Goal: Navigation & Orientation: Understand site structure

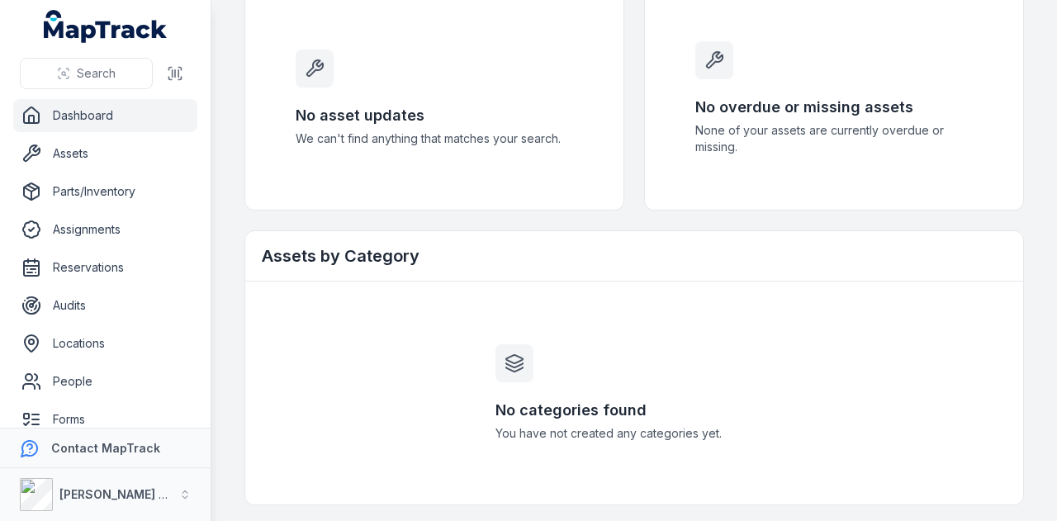
scroll to position [396, 0]
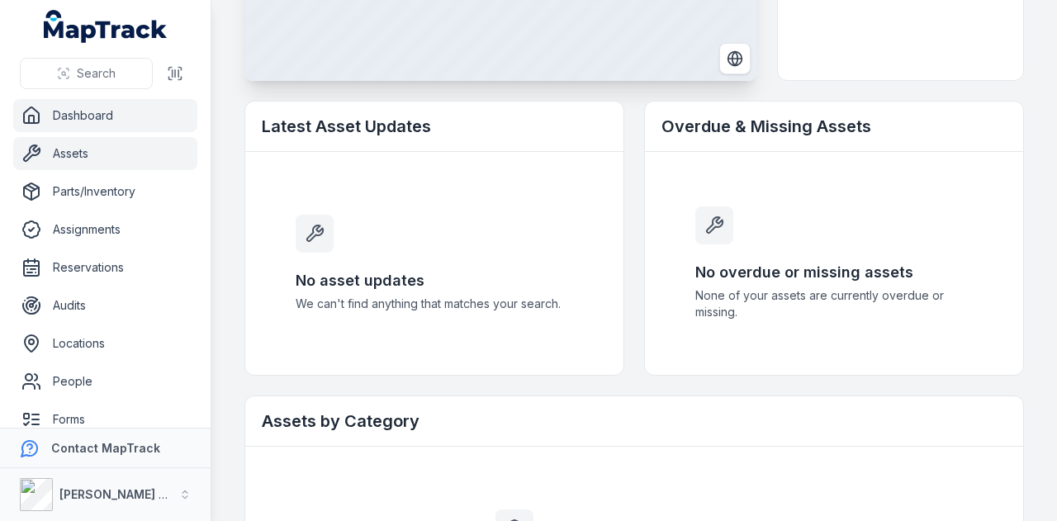
click at [114, 147] on link "Assets" at bounding box center [105, 153] width 184 height 33
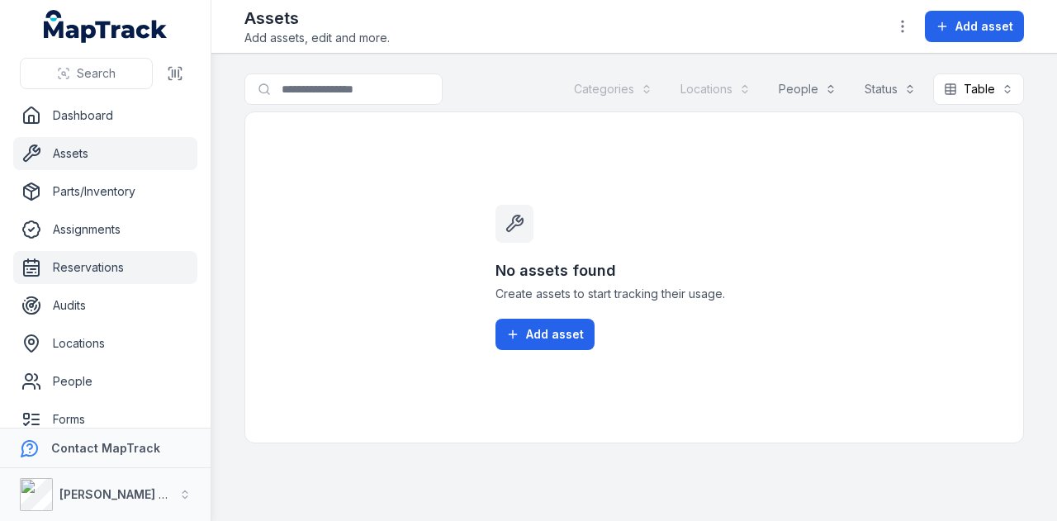
click at [120, 280] on link "Reservations" at bounding box center [105, 267] width 184 height 33
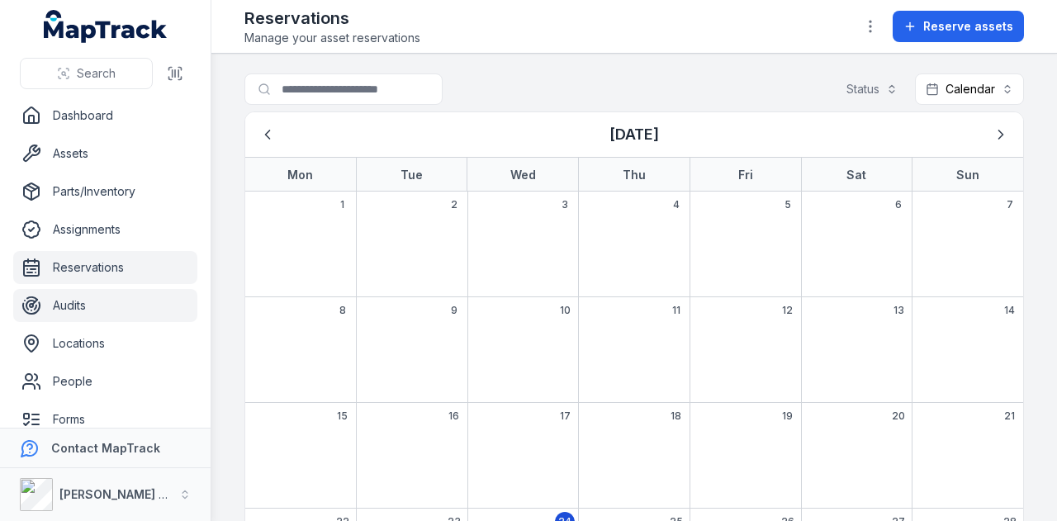
click at [109, 309] on link "Audits" at bounding box center [105, 305] width 184 height 33
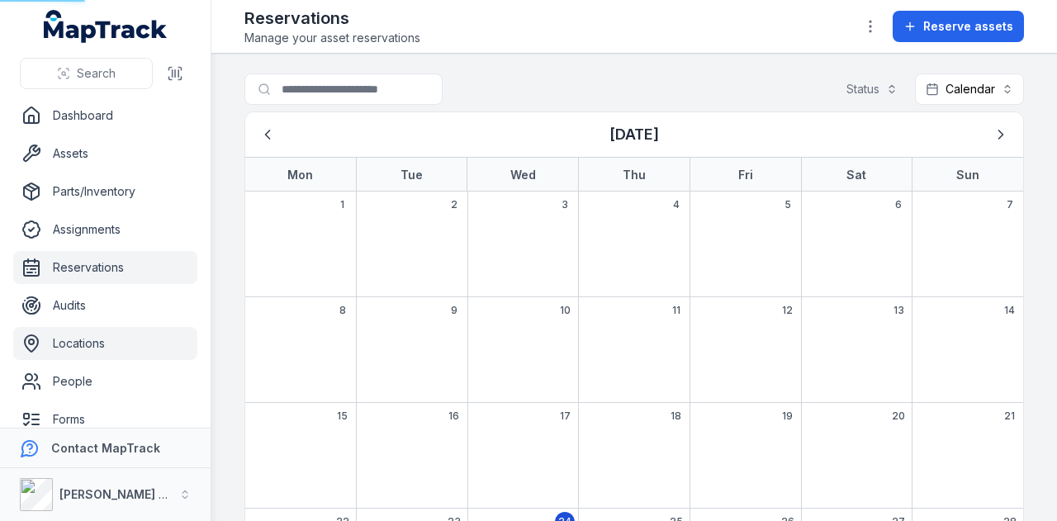
click at [111, 348] on link "Locations" at bounding box center [105, 343] width 184 height 33
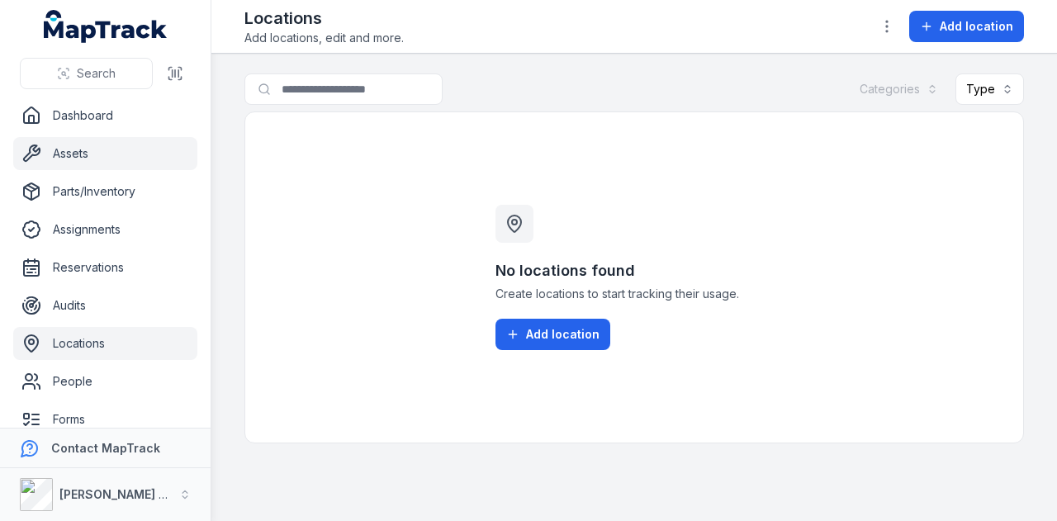
click at [109, 145] on link "Assets" at bounding box center [105, 153] width 184 height 33
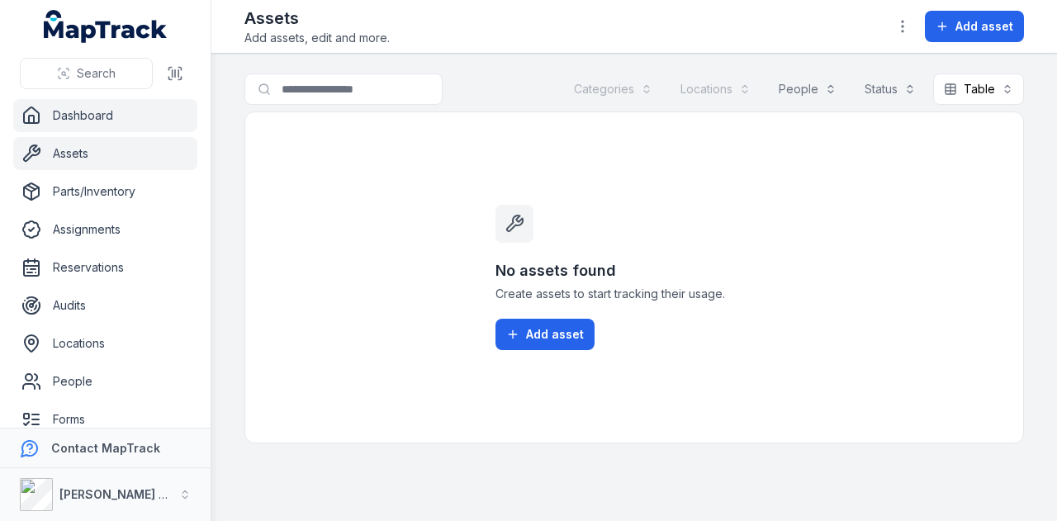
click at [101, 118] on link "Dashboard" at bounding box center [105, 115] width 184 height 33
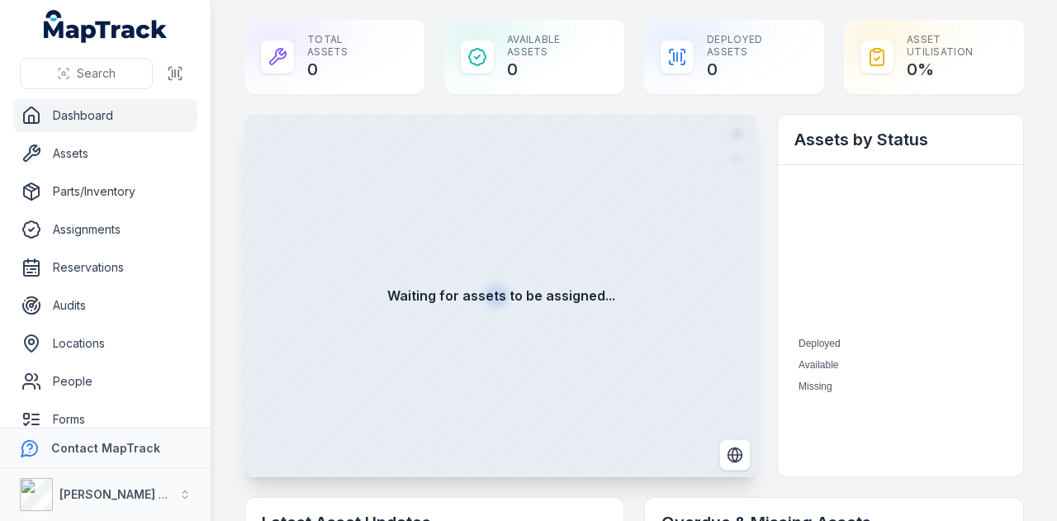
click at [113, 113] on link "Dashboard" at bounding box center [105, 115] width 184 height 33
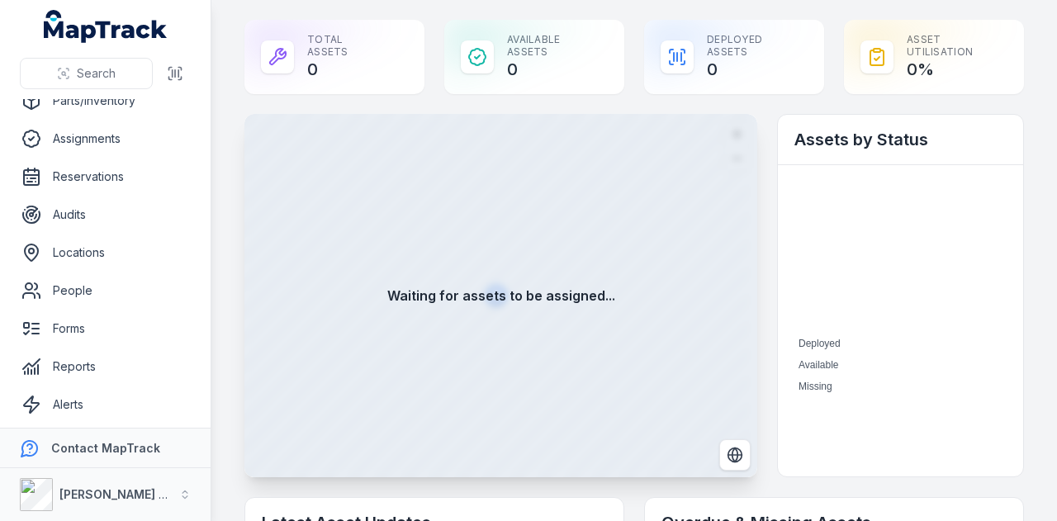
scroll to position [131, 0]
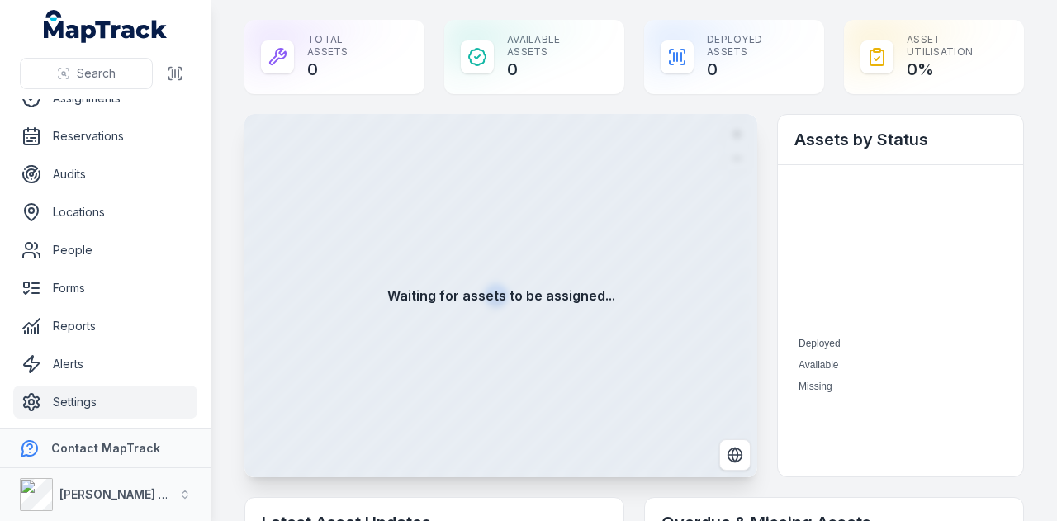
click at [118, 397] on link "Settings" at bounding box center [105, 402] width 184 height 33
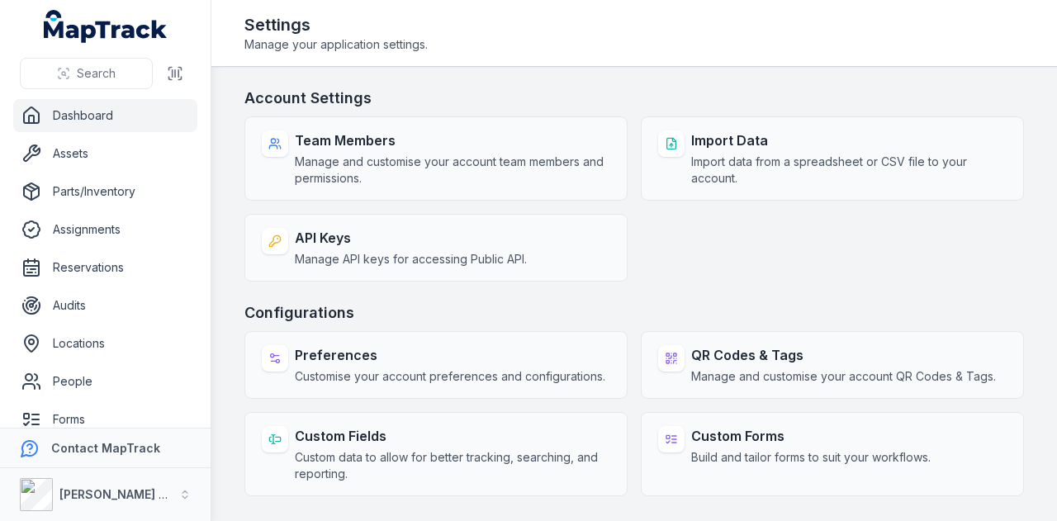
click at [153, 105] on link "Dashboard" at bounding box center [105, 115] width 184 height 33
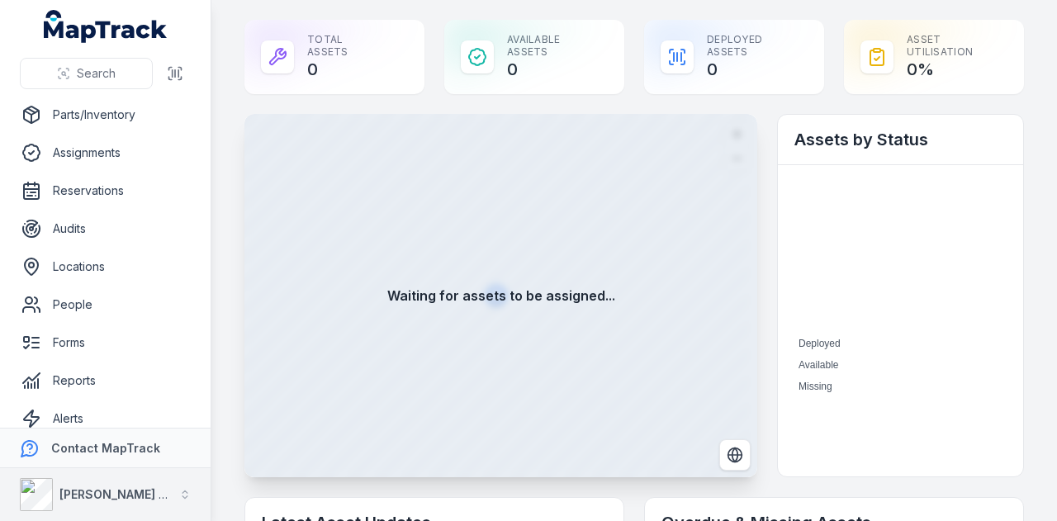
scroll to position [131, 0]
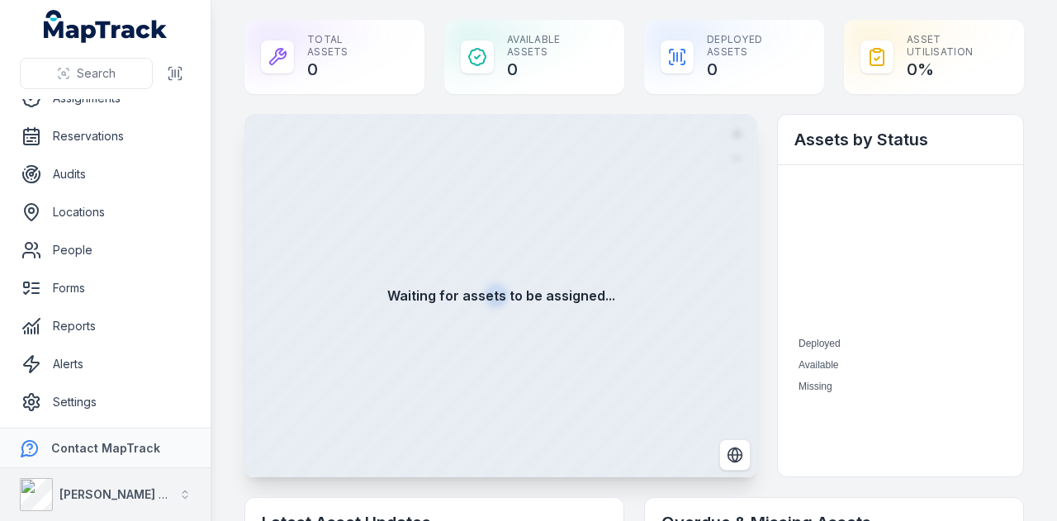
click at [184, 497] on icon "button" at bounding box center [184, 497] width 5 height 2
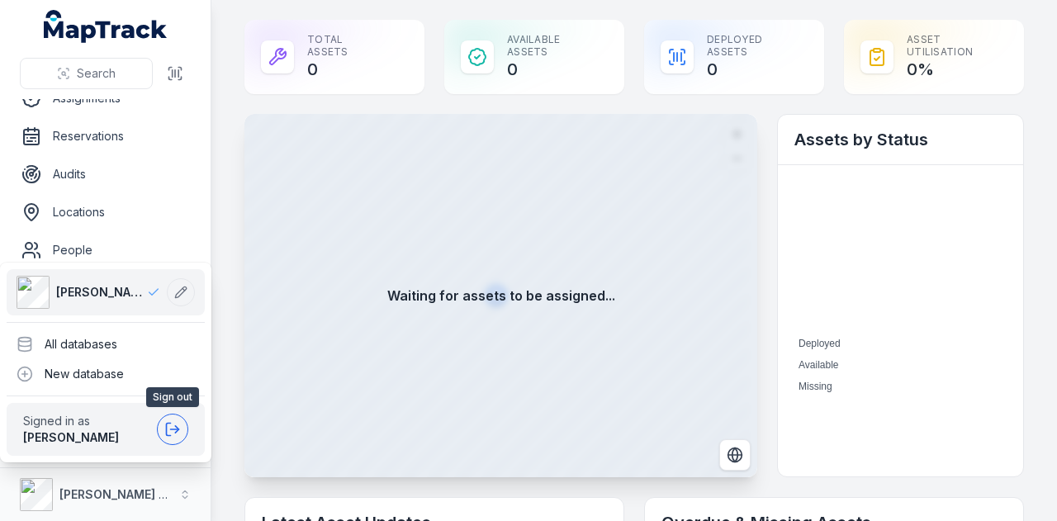
click at [173, 433] on icon at bounding box center [172, 429] width 17 height 17
